Goal: Task Accomplishment & Management: Manage account settings

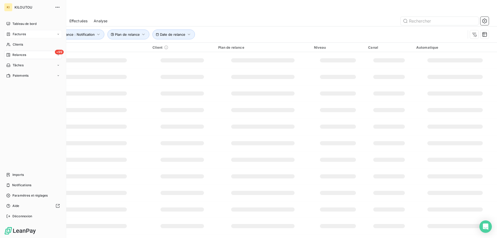
click at [15, 35] on span "Factures" at bounding box center [19, 34] width 13 height 5
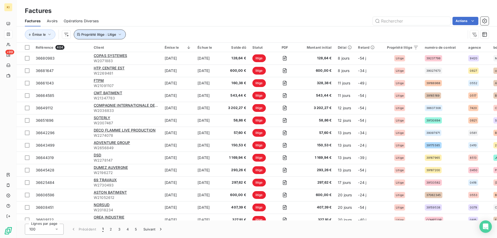
click at [102, 32] on button "Propriété litige : Litige" at bounding box center [100, 35] width 52 height 10
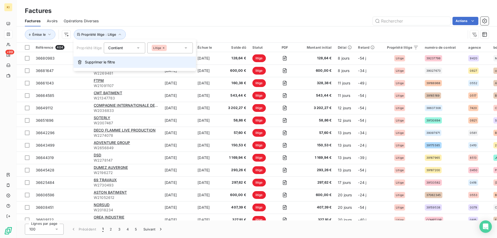
click at [101, 62] on span "Supprimer le filtre" at bounding box center [100, 62] width 30 height 5
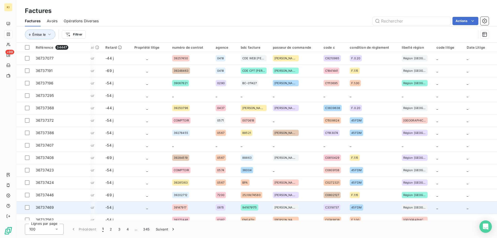
scroll to position [0, 261]
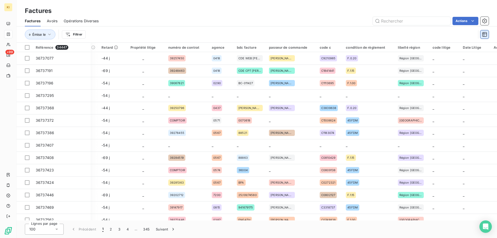
click at [481, 35] on button "button" at bounding box center [485, 34] width 8 height 8
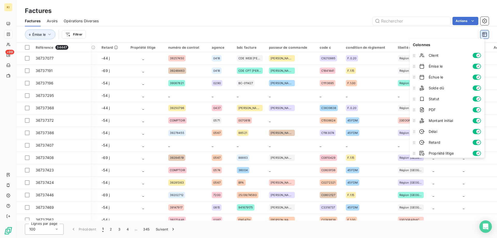
click at [483, 35] on icon "button" at bounding box center [484, 34] width 5 height 5
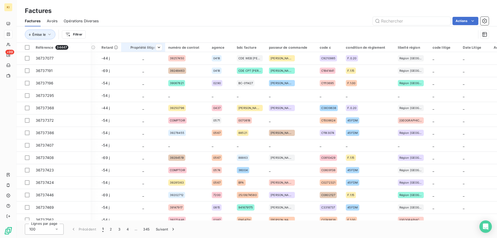
drag, startPoint x: 184, startPoint y: 47, endPoint x: 124, endPoint y: 48, distance: 60.1
click at [123, 48] on tr "Référence 34447 Client Émise le Échue le Solde dû Statut PDF Montant initial Dé…" at bounding box center [133, 47] width 755 height 9
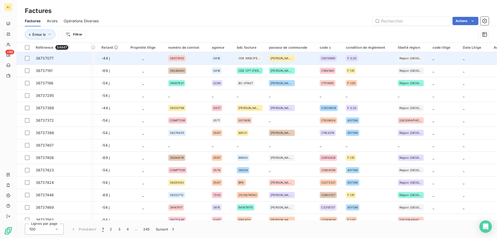
drag, startPoint x: 140, startPoint y: 46, endPoint x: 208, endPoint y: 57, distance: 69.0
drag, startPoint x: 216, startPoint y: 48, endPoint x: 161, endPoint y: 53, distance: 55.7
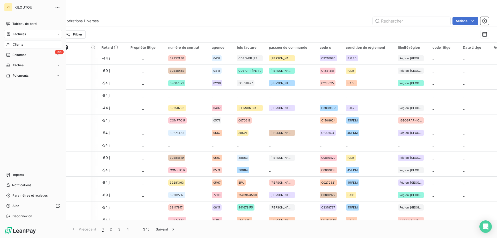
click at [18, 44] on span "Clients" at bounding box center [18, 44] width 10 height 5
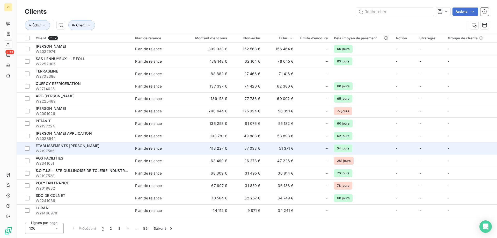
click at [60, 145] on span "ETABLISSEMENTS [PERSON_NAME]" at bounding box center [68, 146] width 64 height 4
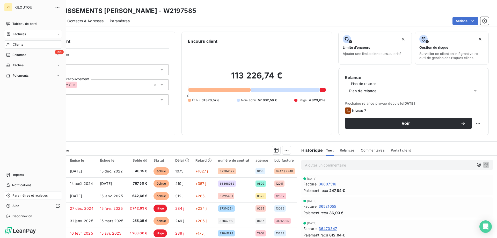
click at [35, 194] on span "Paramètres et réglages" at bounding box center [29, 195] width 35 height 5
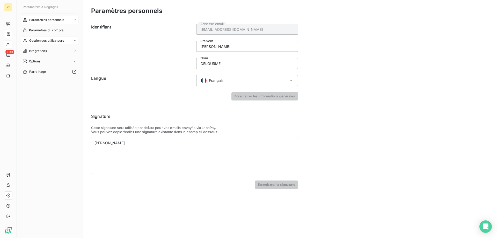
click at [54, 41] on span "Gestion des utilisateurs" at bounding box center [46, 40] width 35 height 5
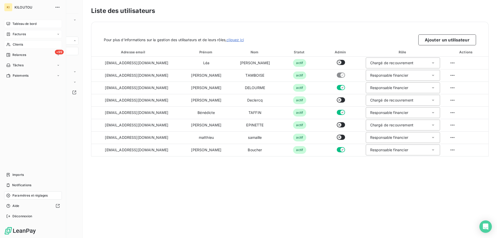
click at [23, 25] on span "Tableau de bord" at bounding box center [24, 23] width 24 height 5
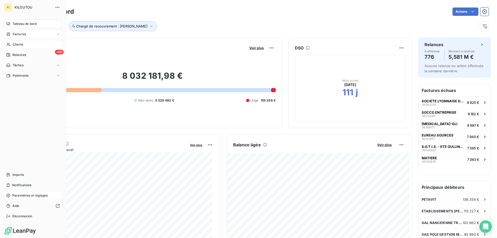
click at [18, 44] on span "Clients" at bounding box center [18, 44] width 10 height 5
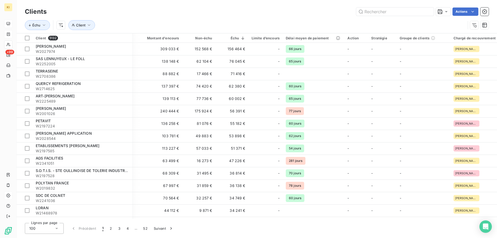
scroll to position [0, 56]
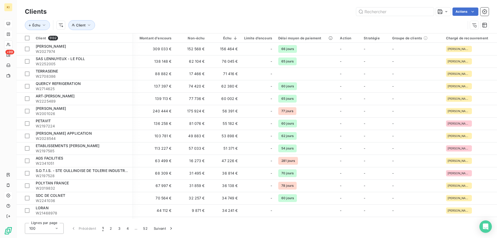
click at [461, 16] on html "KI +99 Clients Actions Échu Client Client 5132 Plan de relance Montant d'encour…" at bounding box center [248, 119] width 497 height 238
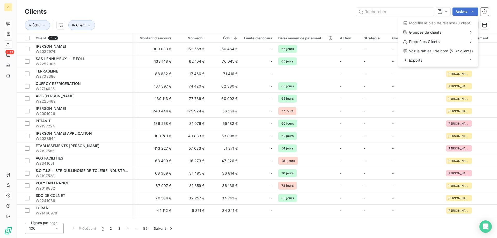
click at [229, 15] on html "KI +99 Clients Actions Modifier le plan de relance (0 client) Groupes de client…" at bounding box center [248, 119] width 497 height 238
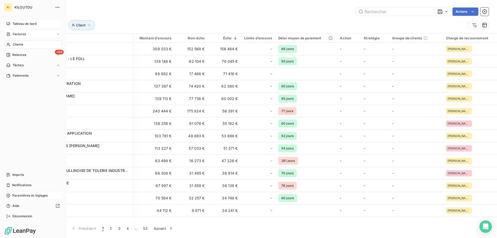
click at [16, 43] on span "Clients" at bounding box center [18, 44] width 10 height 5
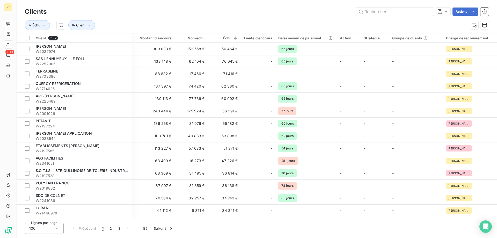
click at [64, 2] on div "Clients Actions Échu Client" at bounding box center [257, 16] width 481 height 33
click at [157, 38] on div "Montant d'encours" at bounding box center [152, 38] width 38 height 4
click at [39, 25] on span "Échu" at bounding box center [36, 25] width 8 height 4
click at [75, 39] on div "Échu" at bounding box center [63, 40] width 70 height 11
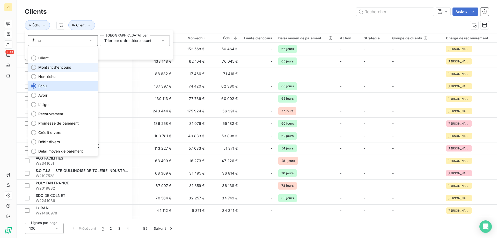
click at [60, 66] on span "Montant d'encours" at bounding box center [54, 67] width 33 height 5
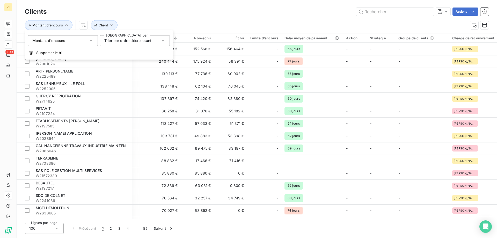
click at [120, 44] on div "Trier par ordre décroissant" at bounding box center [132, 40] width 56 height 7
click at [121, 52] on span "Trier par ordre croissant" at bounding box center [131, 53] width 43 height 4
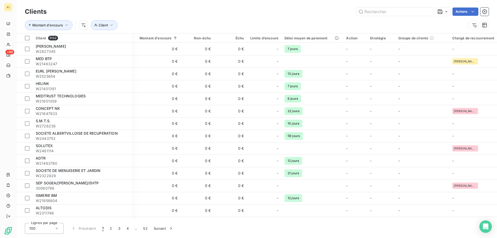
click at [152, 25] on div "Montant d'encours Client" at bounding box center [245, 25] width 441 height 10
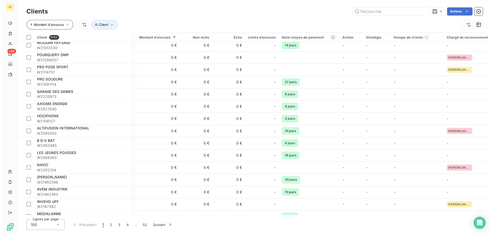
scroll to position [836, 56]
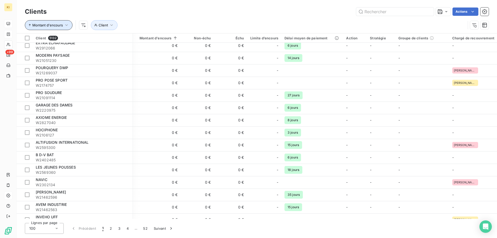
click at [53, 24] on span "Montant d'encours" at bounding box center [47, 25] width 31 height 4
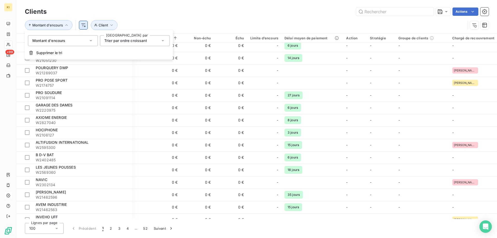
click at [85, 26] on html "KI +99 Clients Actions Montant d'encours Client Client 5132 Plan de relance Mon…" at bounding box center [248, 119] width 497 height 238
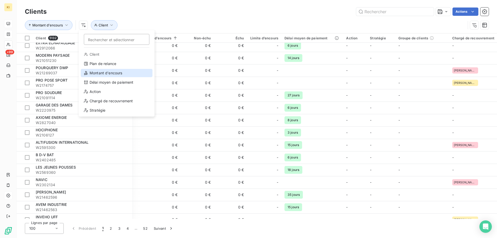
click at [106, 72] on div "Montant d'encours" at bounding box center [117, 73] width 72 height 8
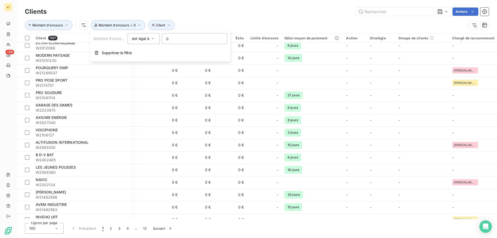
click at [146, 41] on div "est égal à" at bounding box center [141, 38] width 18 height 7
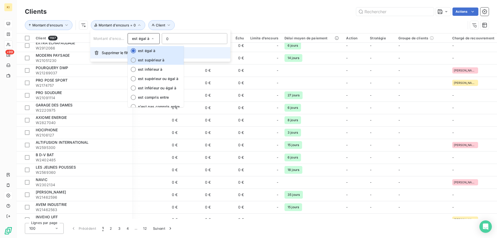
drag, startPoint x: 147, startPoint y: 60, endPoint x: 149, endPoint y: 57, distance: 3.5
click at [147, 60] on span "est supérieur à" at bounding box center [151, 60] width 26 height 4
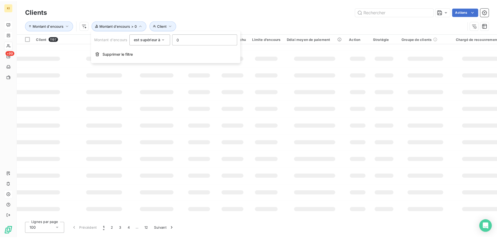
scroll to position [75, 56]
click at [176, 38] on input "0" at bounding box center [203, 38] width 64 height 10
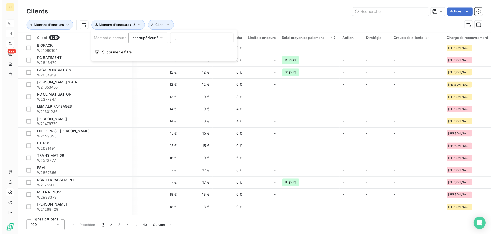
scroll to position [836, 56]
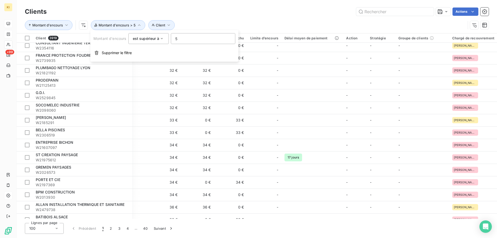
click at [187, 38] on input "5" at bounding box center [203, 38] width 64 height 10
type input "50"
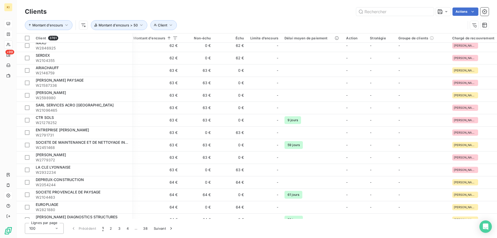
click at [222, 20] on div "Montant d'encours Client Montant d'encours > 50" at bounding box center [245, 25] width 441 height 10
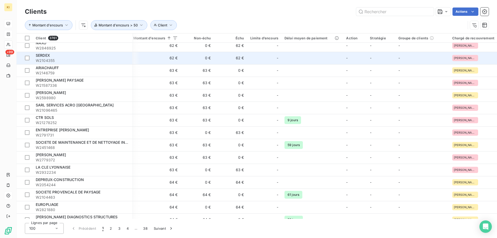
click at [45, 56] on span "SERDEX" at bounding box center [43, 55] width 14 height 4
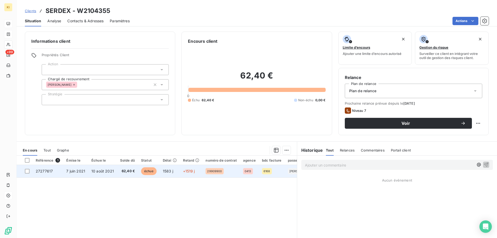
click at [43, 172] on span "27277617" at bounding box center [44, 171] width 17 height 4
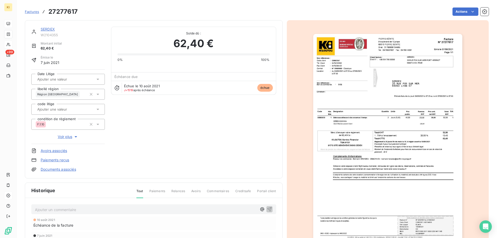
click at [28, 13] on span "Factures" at bounding box center [32, 12] width 14 height 4
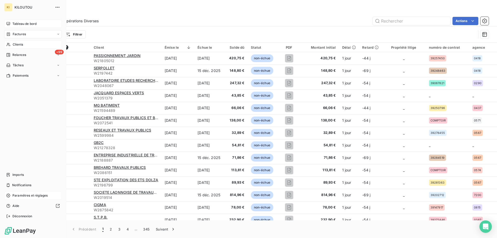
click at [15, 43] on span "Clients" at bounding box center [18, 44] width 10 height 5
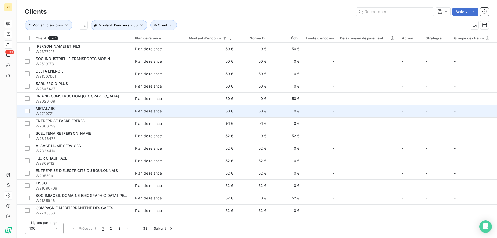
click at [46, 112] on span "W2710771" at bounding box center [82, 113] width 93 height 5
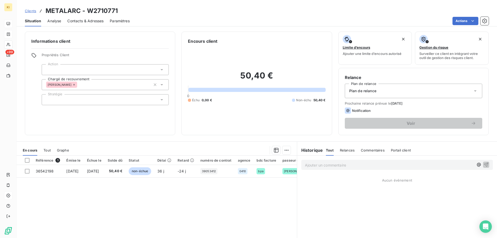
click at [31, 10] on span "Clients" at bounding box center [30, 11] width 11 height 4
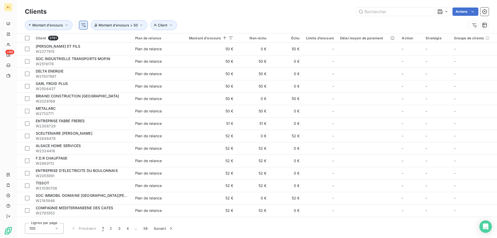
click at [84, 25] on html "KI +99 Clients Actions Montant d'encours Client Montant d'encours > 50 Client 3…" at bounding box center [248, 119] width 497 height 238
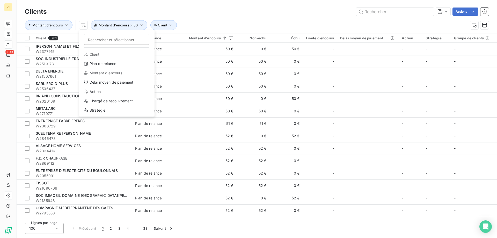
click at [104, 10] on html "KI +99 Clients Actions Montant d'encours Rechercher et sélectionner Client Plan…" at bounding box center [248, 119] width 497 height 238
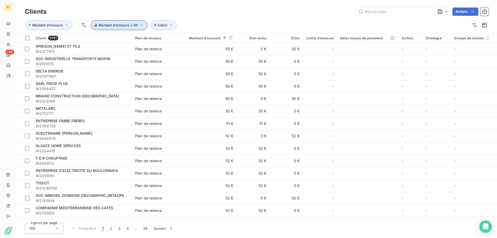
click at [117, 26] on span "Montant d'encours > 50" at bounding box center [118, 25] width 39 height 4
click at [111, 14] on div "Actions" at bounding box center [271, 12] width 436 height 8
click at [84, 26] on html "KI +99 Clients Actions Montant d'encours Client Montant d'encours > 50 Client 3…" at bounding box center [248, 119] width 497 height 238
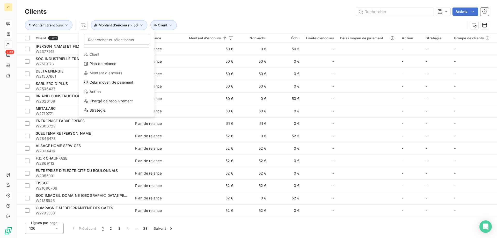
click at [12, 95] on html "KI +99 Clients Actions Montant d'encours Rechercher et sélectionner Client Plan…" at bounding box center [248, 119] width 497 height 238
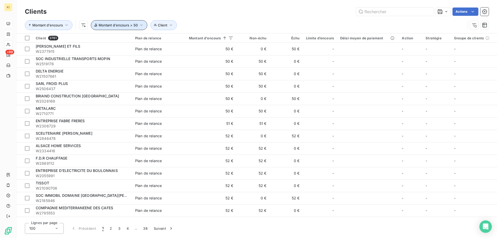
click at [111, 27] on span "Montant d'encours > 50" at bounding box center [118, 25] width 39 height 4
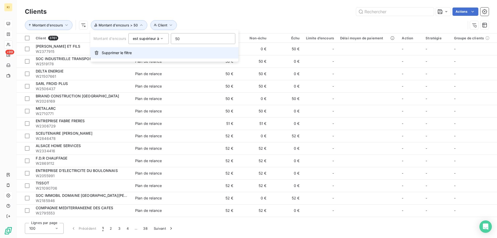
click at [116, 53] on span "Supprimer le filtre" at bounding box center [117, 52] width 30 height 5
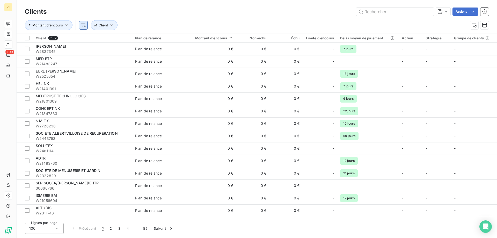
click at [81, 25] on html "KI +99 Clients Actions Montant d'encours Client Client 5132 Plan de relance Mon…" at bounding box center [248, 119] width 497 height 238
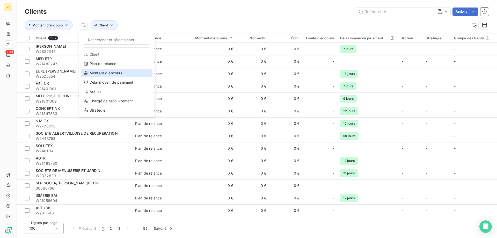
click at [95, 73] on div "Montant d'encours" at bounding box center [117, 73] width 72 height 8
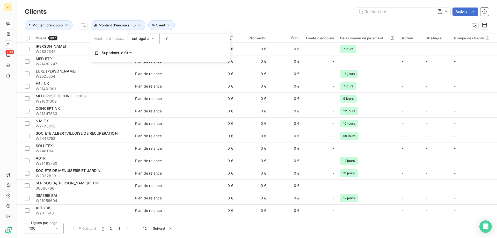
click at [145, 37] on span "est égal à" at bounding box center [141, 38] width 18 height 4
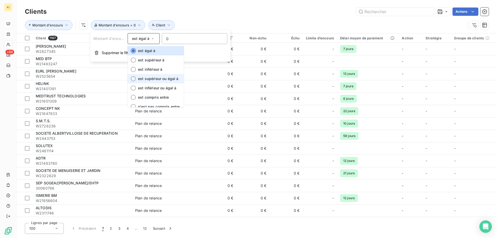
scroll to position [5, 0]
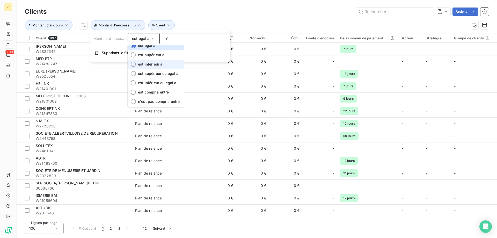
click at [151, 67] on li "est inférieur à" at bounding box center [156, 64] width 56 height 9
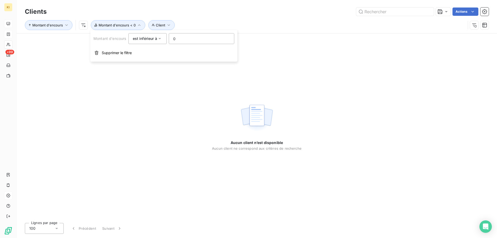
click at [177, 38] on input "0" at bounding box center [201, 38] width 65 height 10
click at [174, 39] on input "0" at bounding box center [201, 38] width 65 height 10
type input "50"
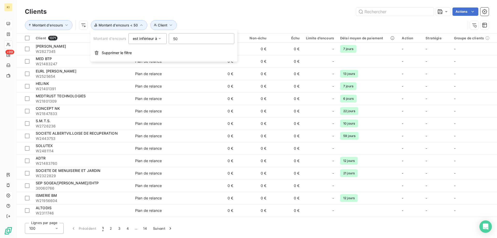
click at [235, 15] on div "Actions" at bounding box center [271, 12] width 436 height 8
click at [107, 26] on span "Montant d'encours < 50" at bounding box center [118, 25] width 39 height 4
click at [144, 39] on span "est inférieur à" at bounding box center [145, 38] width 24 height 4
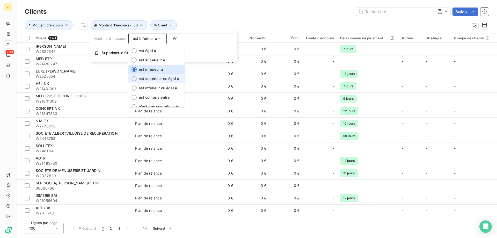
click at [160, 79] on span "est supérieur ou égal à" at bounding box center [159, 78] width 40 height 4
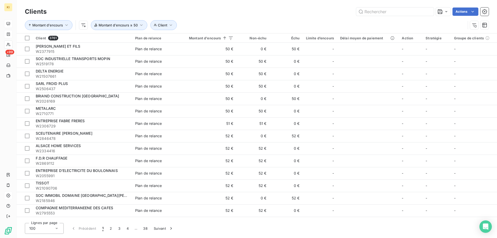
click at [203, 15] on div "Actions" at bounding box center [271, 12] width 436 height 8
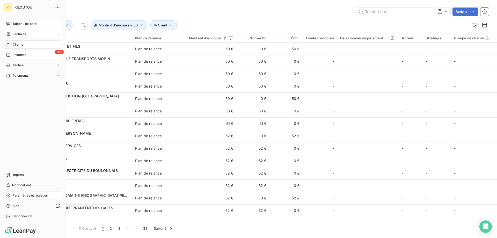
click at [17, 56] on span "Relances" at bounding box center [19, 55] width 14 height 5
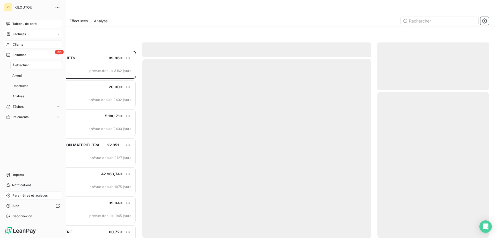
scroll to position [183, 107]
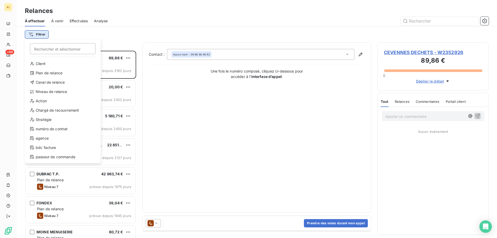
click at [38, 36] on html "KI +99 Relances À effectuer À venir Effectuées Analyse Filtrer Rechercher et sé…" at bounding box center [248, 119] width 497 height 238
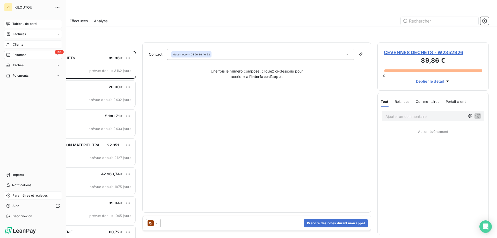
click at [17, 45] on span "Clients" at bounding box center [18, 44] width 10 height 5
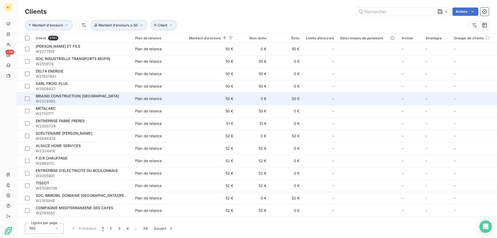
click at [76, 96] on span "BRIAND CONSTRUCTION [GEOGRAPHIC_DATA]" at bounding box center [78, 96] width 84 height 4
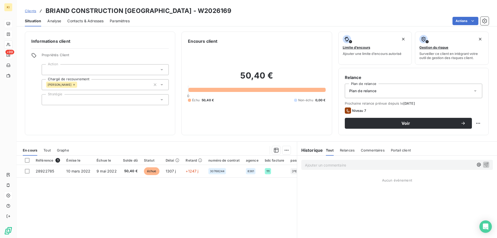
click at [32, 12] on span "Clients" at bounding box center [30, 11] width 11 height 4
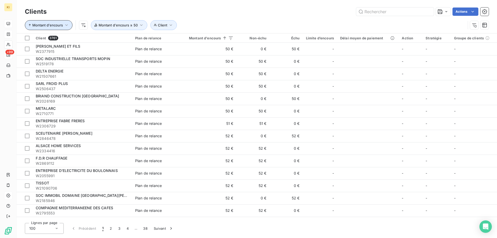
click at [40, 27] on span "Montant d'encours" at bounding box center [47, 25] width 31 height 4
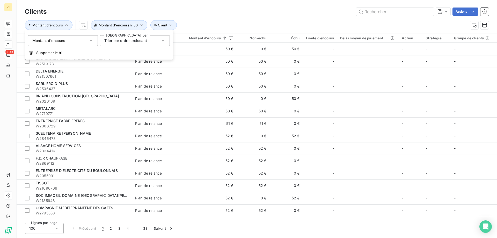
click at [56, 41] on span "Montant d'encours" at bounding box center [48, 40] width 33 height 5
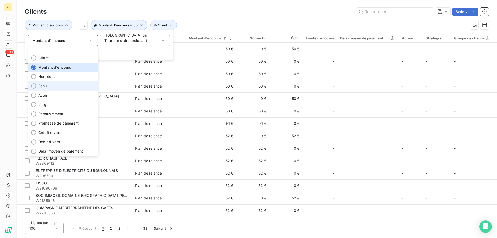
click at [49, 86] on li "Échu" at bounding box center [63, 85] width 70 height 9
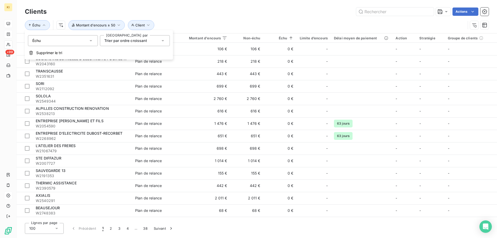
click at [187, 18] on div "Échu Client Montant d'encours ≥ 50" at bounding box center [257, 25] width 464 height 16
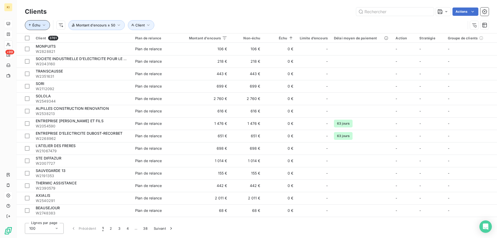
click at [39, 26] on span "Échu" at bounding box center [36, 25] width 8 height 4
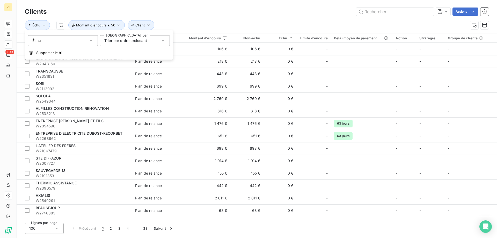
click at [117, 40] on span "Trier par ordre croissant" at bounding box center [125, 40] width 43 height 4
click at [121, 59] on li "Trier par ordre décroissant" at bounding box center [135, 62] width 70 height 9
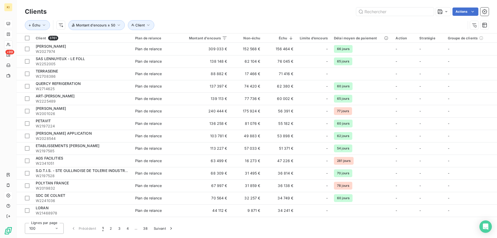
click at [181, 12] on div "Actions" at bounding box center [271, 12] width 436 height 8
click at [60, 26] on html "KI +99 Clients Actions Échu Client Montant d'encours ≥ 50 Client 3761 Plan de r…" at bounding box center [248, 119] width 497 height 238
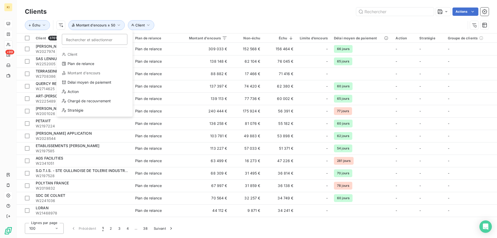
click at [177, 16] on html "KI +99 Clients Actions Échu Rechercher et sélectionner Client Plan de relance M…" at bounding box center [248, 119] width 497 height 238
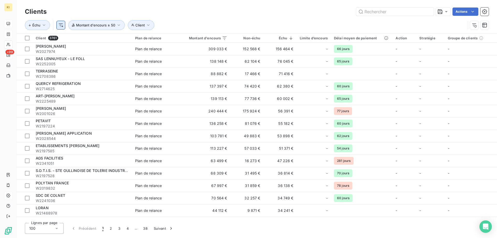
click at [61, 25] on html "KI +99 Clients Actions Échu Client Montant d'encours ≥ 50 Client 3761 Plan de r…" at bounding box center [248, 119] width 497 height 238
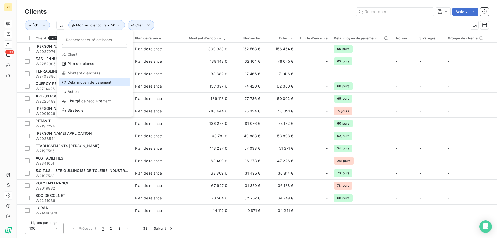
click at [93, 83] on div "Délai moyen de paiement" at bounding box center [95, 82] width 72 height 8
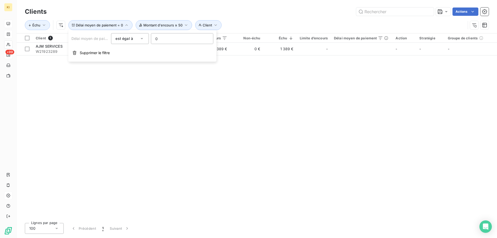
click at [142, 39] on icon at bounding box center [141, 38] width 5 height 5
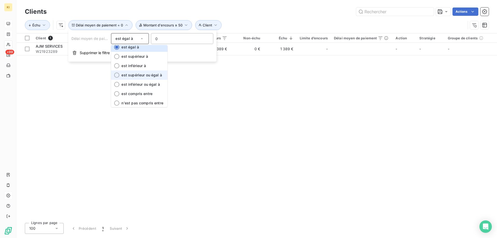
scroll to position [5, 0]
drag, startPoint x: 134, startPoint y: 65, endPoint x: 134, endPoint y: 76, distance: 11.1
click at [134, 76] on ul "est égal à est supérieur à est inférieur à est supérieur ou égal à est inférieu…" at bounding box center [139, 76] width 56 height 62
click at [134, 76] on li "est supérieur ou égal à" at bounding box center [139, 73] width 56 height 9
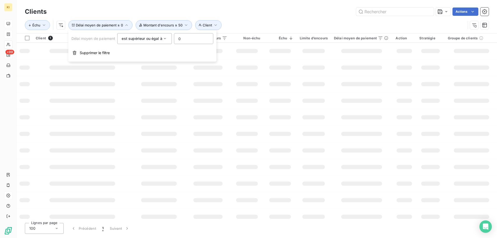
click at [181, 40] on input "0" at bounding box center [193, 38] width 39 height 10
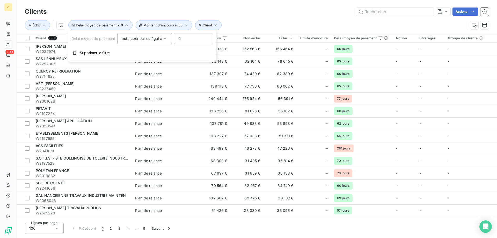
drag, startPoint x: 181, startPoint y: 40, endPoint x: 175, endPoint y: 40, distance: 6.5
click at [175, 40] on input "0" at bounding box center [193, 38] width 39 height 10
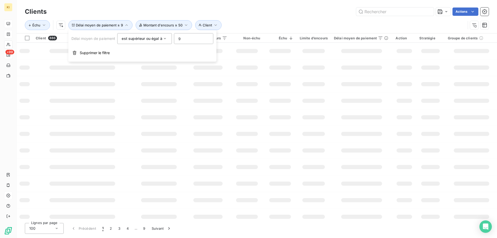
type input "90"
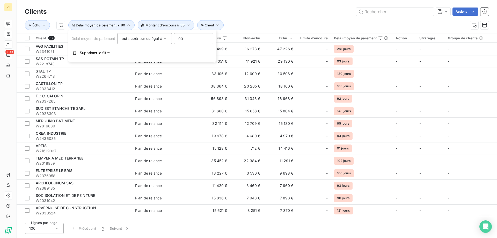
click at [270, 14] on div "Actions" at bounding box center [271, 12] width 436 height 8
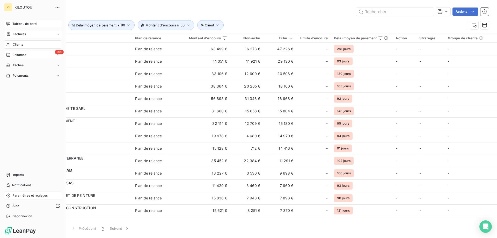
click at [21, 45] on span "Clients" at bounding box center [18, 44] width 10 height 5
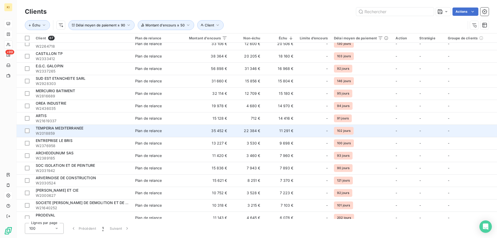
scroll to position [130, 0]
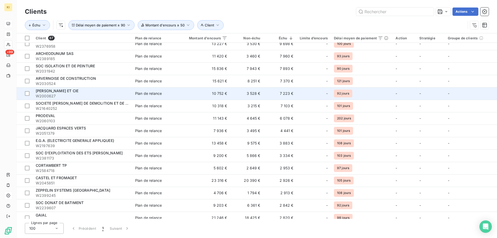
click at [199, 99] on td "10 752 €" at bounding box center [208, 93] width 45 height 12
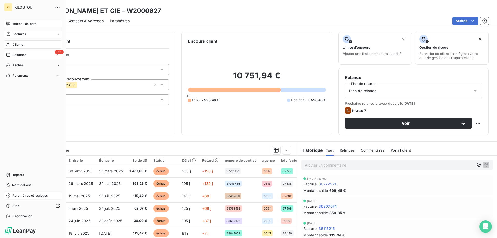
click at [23, 24] on span "Tableau de bord" at bounding box center [24, 23] width 24 height 5
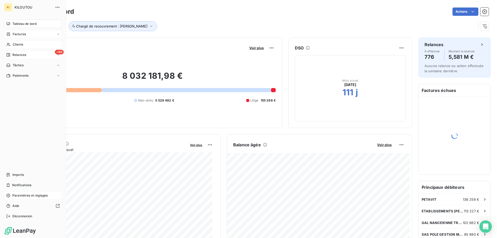
click at [26, 55] on span "Relances" at bounding box center [19, 55] width 14 height 5
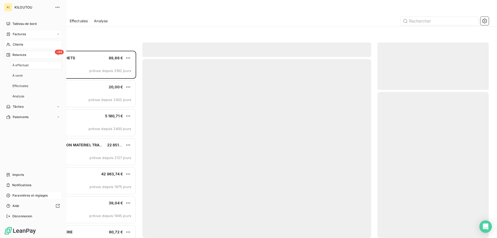
scroll to position [183, 107]
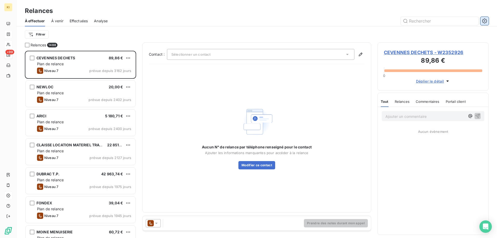
click at [483, 23] on icon "button" at bounding box center [484, 20] width 5 height 5
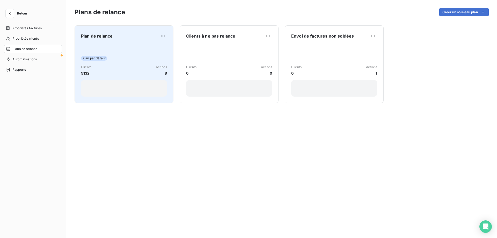
click at [142, 42] on div "Plan de relance Plan par défaut Clients 5132 Actions 8" at bounding box center [124, 64] width 86 height 65
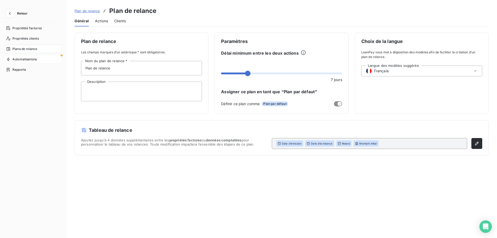
click at [31, 58] on span "Automatisations" at bounding box center [24, 59] width 24 height 5
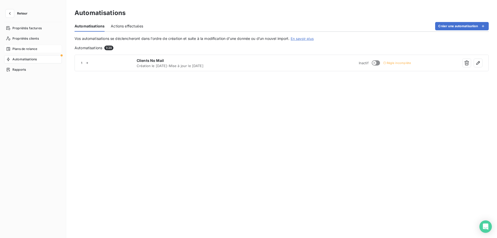
click at [26, 49] on span "Plans de relance" at bounding box center [24, 49] width 25 height 5
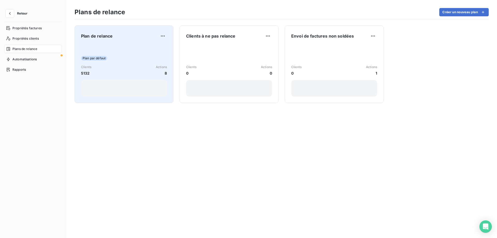
click at [108, 42] on div "Plan de relance Plan par défaut Clients 5132 Actions 8" at bounding box center [124, 64] width 86 height 65
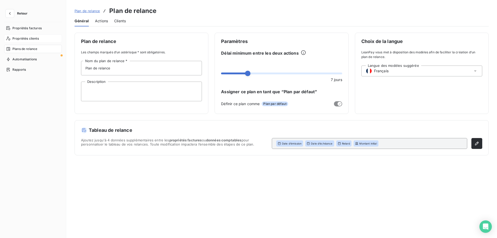
click at [29, 38] on span "Propriétés clients" at bounding box center [25, 38] width 26 height 5
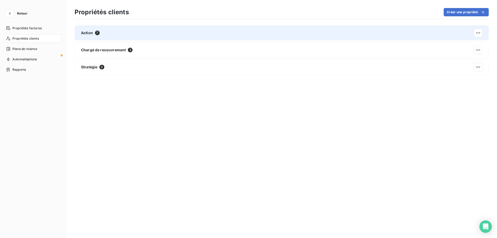
click at [89, 32] on span "Action" at bounding box center [87, 32] width 12 height 5
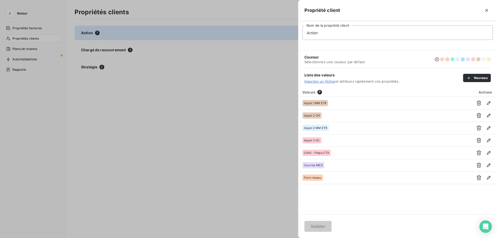
click at [243, 100] on div at bounding box center [248, 119] width 497 height 238
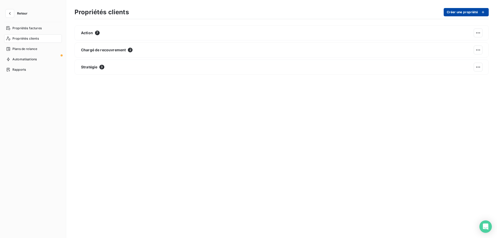
click at [455, 10] on button "Créer une propriété" at bounding box center [466, 12] width 45 height 8
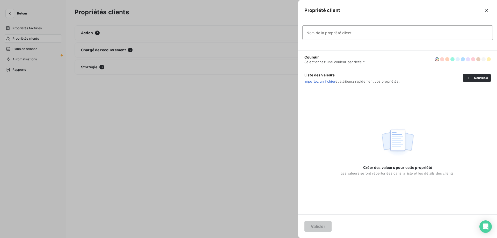
click at [485, 10] on icon "button" at bounding box center [486, 10] width 5 height 5
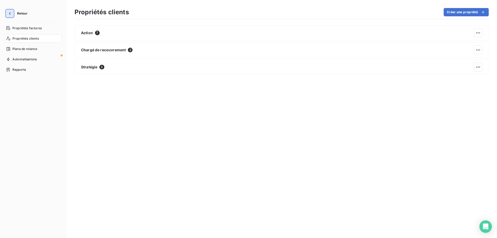
click at [12, 15] on icon "button" at bounding box center [9, 13] width 5 height 5
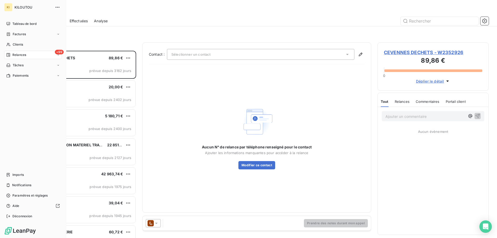
scroll to position [183, 107]
click at [19, 43] on span "Clients" at bounding box center [18, 44] width 10 height 5
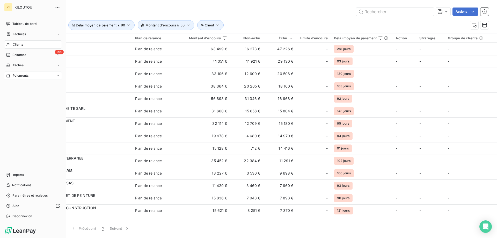
click at [25, 78] on div "Paiements" at bounding box center [33, 75] width 58 height 8
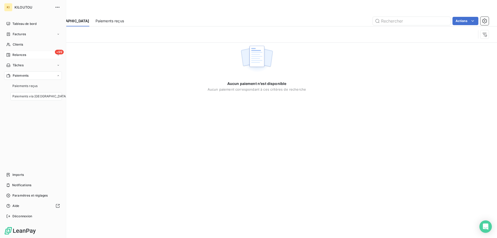
click at [20, 54] on span "Relances" at bounding box center [19, 55] width 14 height 5
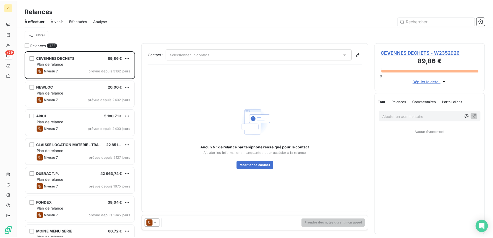
scroll to position [183, 107]
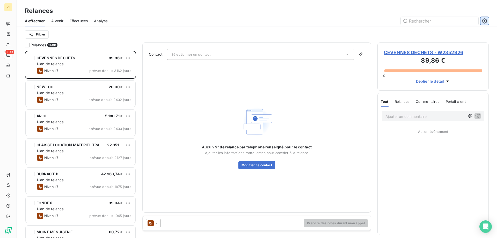
click at [487, 23] on icon "button" at bounding box center [484, 20] width 5 height 5
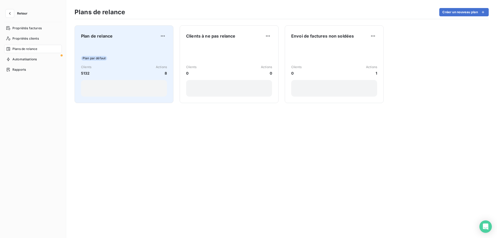
click at [113, 45] on div "Plan par défaut Clients 5132 Actions 8" at bounding box center [124, 70] width 86 height 52
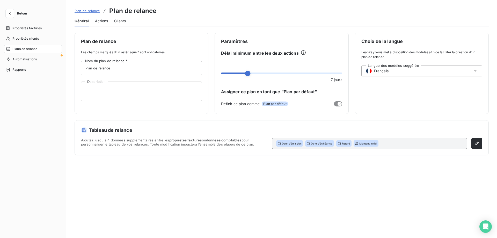
click at [96, 19] on span "Actions" at bounding box center [101, 20] width 13 height 5
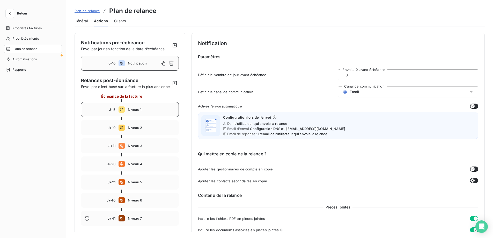
click at [145, 112] on div "J+5 Niveau 1" at bounding box center [130, 109] width 98 height 15
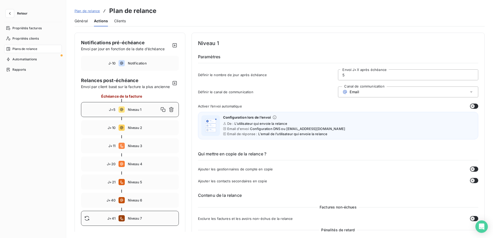
click at [140, 220] on span "Niveau 7" at bounding box center [152, 218] width 48 height 4
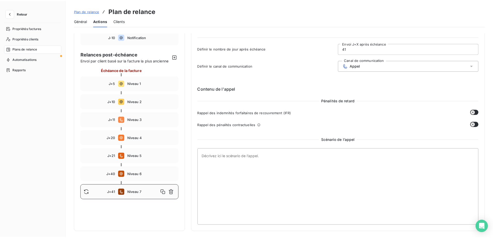
scroll to position [81, 0]
click at [137, 172] on span "Niveau 6" at bounding box center [152, 174] width 48 height 4
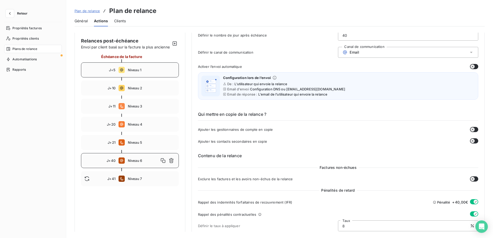
scroll to position [34, 0]
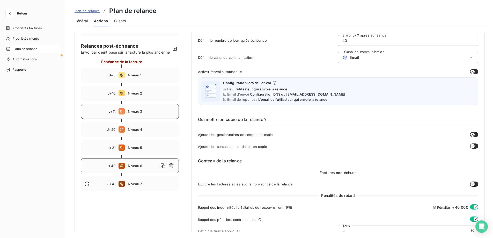
click at [142, 114] on div "J+11 Niveau 3" at bounding box center [130, 111] width 98 height 15
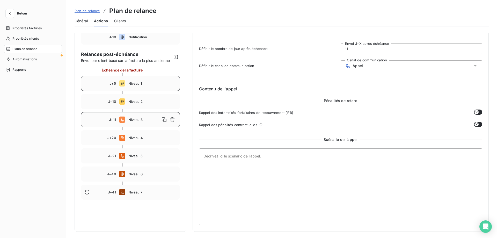
click at [139, 81] on span "Niveau 1" at bounding box center [152, 83] width 48 height 4
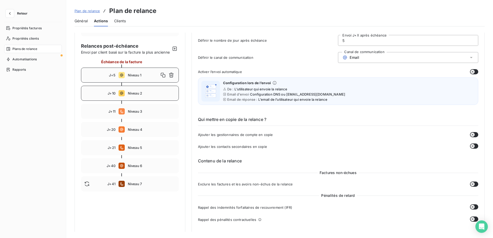
click at [139, 95] on span "Niveau 2" at bounding box center [152, 93] width 48 height 4
click at [139, 113] on span "Niveau 3" at bounding box center [152, 111] width 48 height 4
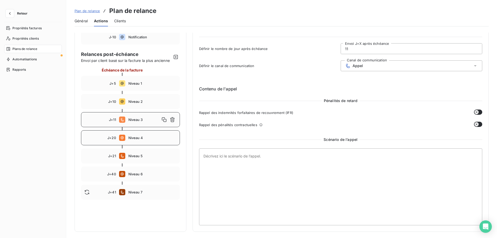
click at [138, 130] on div "J+20 Niveau 4" at bounding box center [130, 137] width 99 height 15
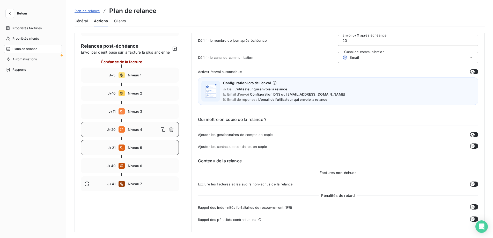
click at [140, 150] on span "Niveau 5" at bounding box center [152, 148] width 48 height 4
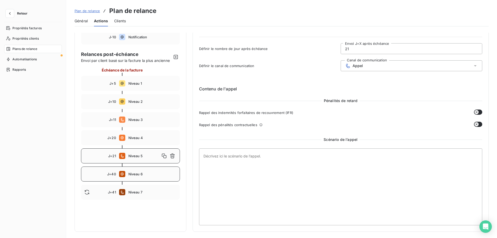
click at [141, 172] on span "Niveau 6" at bounding box center [152, 174] width 48 height 4
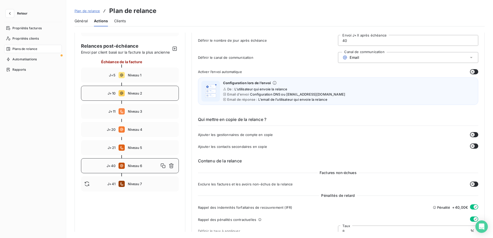
click at [137, 96] on div "J+10 Niveau 2" at bounding box center [130, 93] width 98 height 15
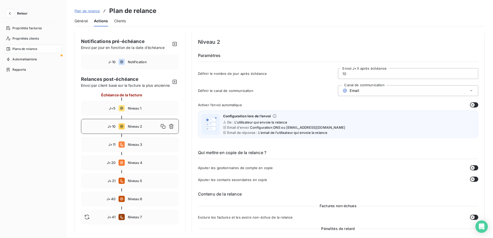
scroll to position [0, 0]
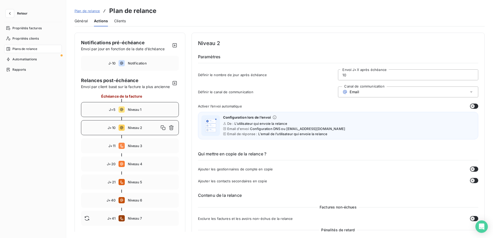
click at [132, 112] on span "Niveau 1" at bounding box center [152, 109] width 48 height 4
click at [148, 219] on div "J+41 Niveau 7" at bounding box center [130, 218] width 98 height 15
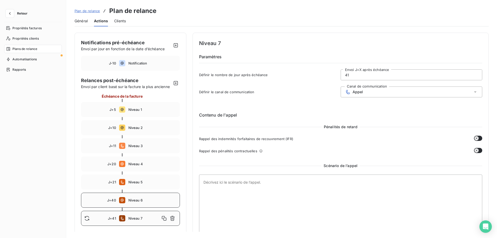
click at [162, 195] on div "J+40 Niveau 6" at bounding box center [130, 200] width 99 height 15
type input "40"
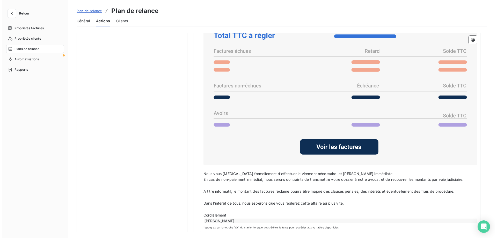
scroll to position [423, 0]
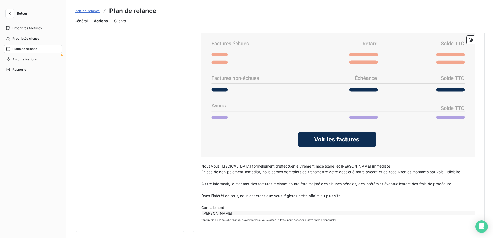
click at [246, 166] on p "Nous vous [MEDICAL_DATA] formellement d’effectuer le virement nécessaire, et [P…" at bounding box center [339, 166] width 274 height 6
click at [246, 173] on p "En cas de non-paiement immédiat, nous serons contraints de transmettre votre do…" at bounding box center [339, 172] width 274 height 6
click at [11, 14] on icon "button" at bounding box center [9, 13] width 5 height 5
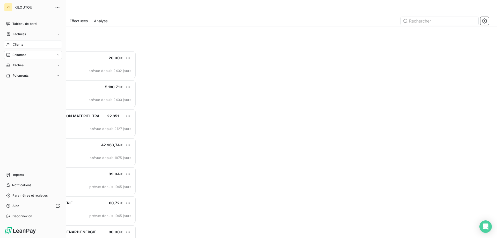
click at [30, 46] on div "Clients" at bounding box center [33, 44] width 58 height 8
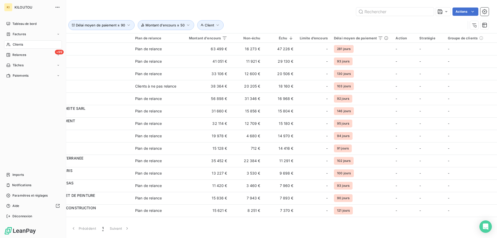
click at [7, 231] on img at bounding box center [20, 231] width 32 height 8
click at [21, 56] on span "Relances" at bounding box center [19, 55] width 14 height 5
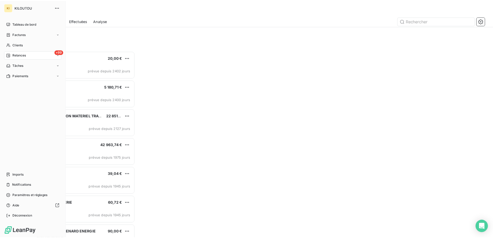
scroll to position [4, 4]
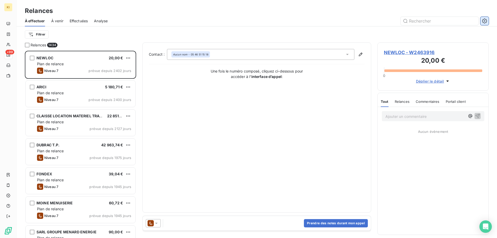
click at [488, 24] on button "button" at bounding box center [485, 21] width 8 height 8
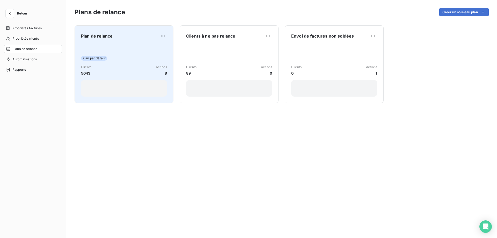
click at [139, 53] on div "Plan par défaut Clients 5043 Actions 8" at bounding box center [124, 70] width 86 height 52
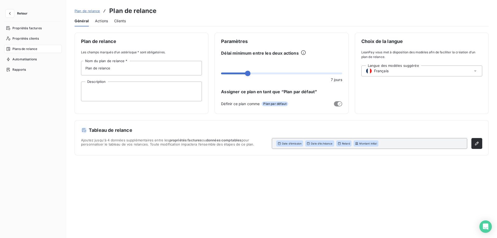
click at [101, 21] on span "Actions" at bounding box center [101, 20] width 13 height 5
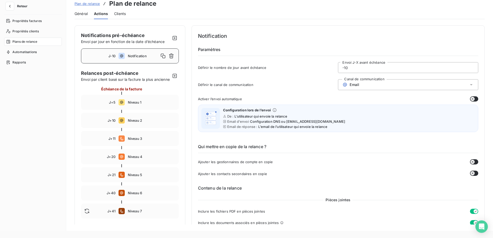
click at [124, 16] on div "Clients" at bounding box center [120, 13] width 12 height 11
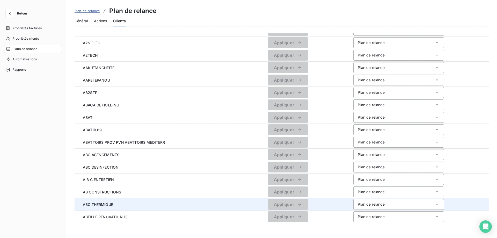
scroll to position [489, 0]
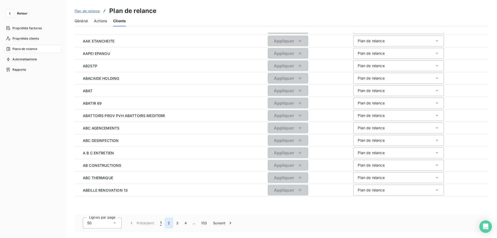
click at [169, 223] on button "2" at bounding box center [169, 223] width 8 height 11
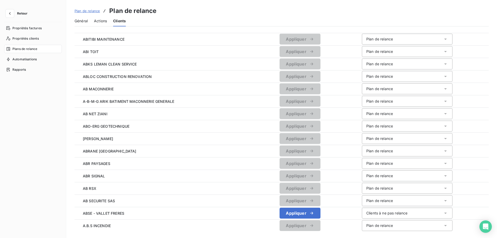
scroll to position [100, 0]
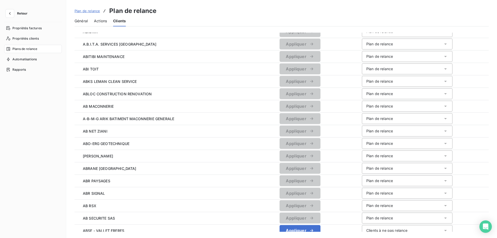
click at [103, 21] on span "Actions" at bounding box center [100, 20] width 13 height 5
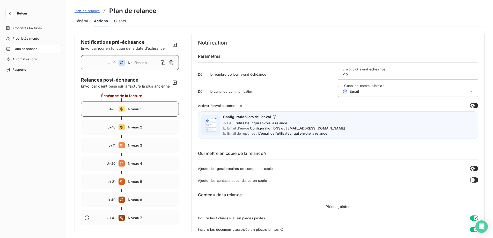
click at [143, 111] on span "Niveau 1" at bounding box center [152, 109] width 48 height 4
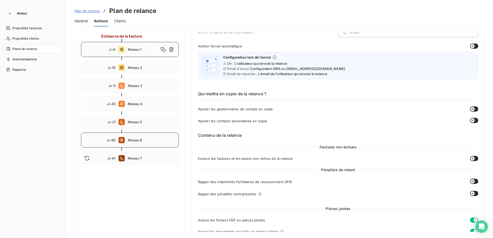
scroll to position [52, 0]
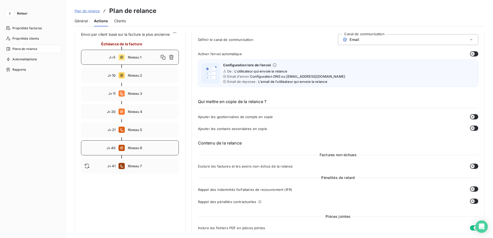
click at [150, 150] on span "Niveau 6" at bounding box center [152, 148] width 48 height 4
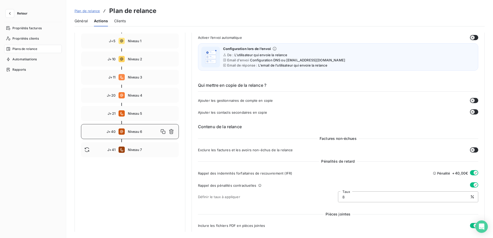
scroll to position [60, 0]
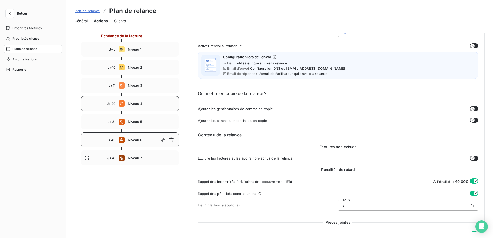
click at [144, 106] on span "Niveau 4" at bounding box center [152, 104] width 48 height 4
type input "20"
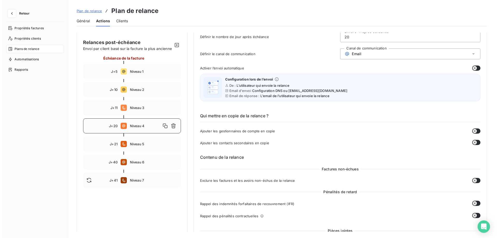
scroll to position [0, 0]
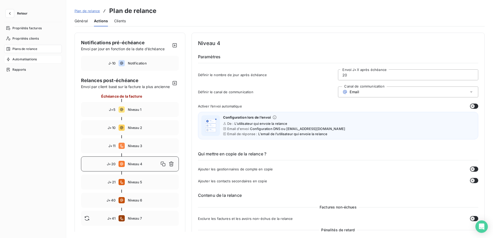
click at [21, 59] on span "Automatisations" at bounding box center [24, 59] width 24 height 5
